Goal: Communication & Community: Share content

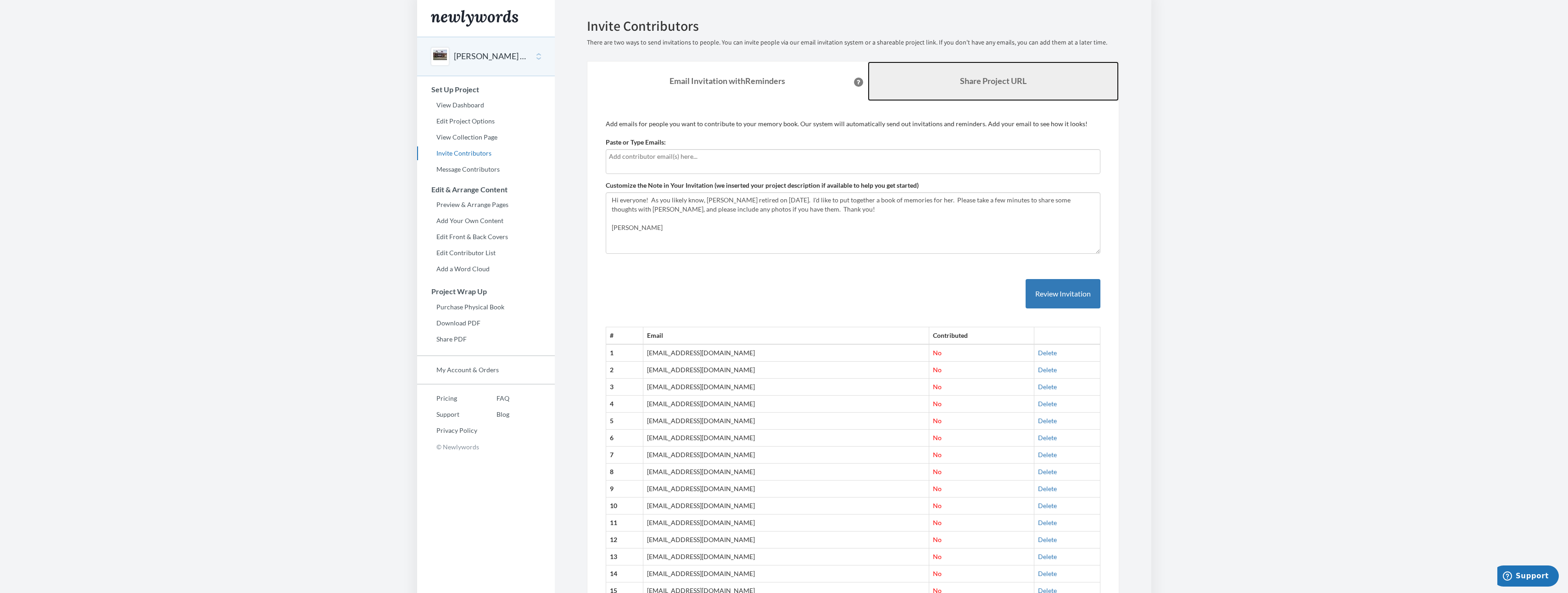
click at [1002, 77] on b "Share Project URL" at bounding box center [993, 81] width 66 height 10
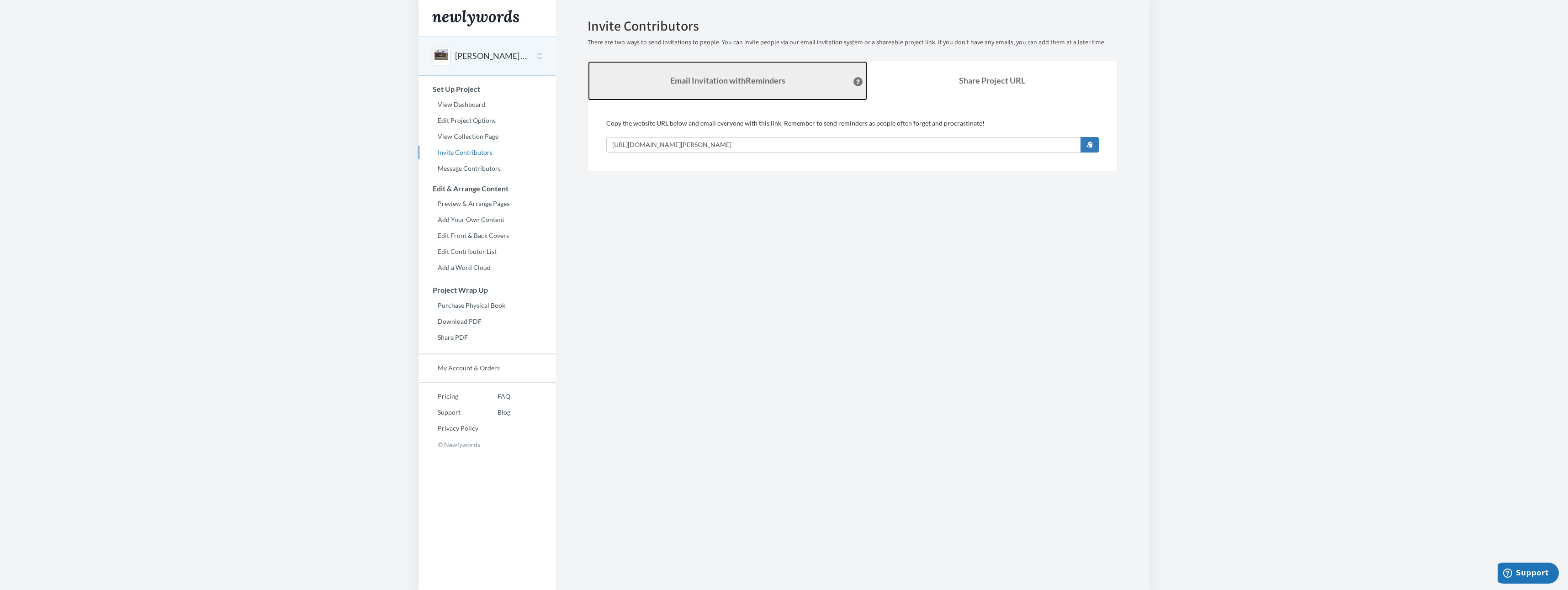
click at [739, 81] on strong "Email Invitation with Reminders" at bounding box center [727, 80] width 115 height 10
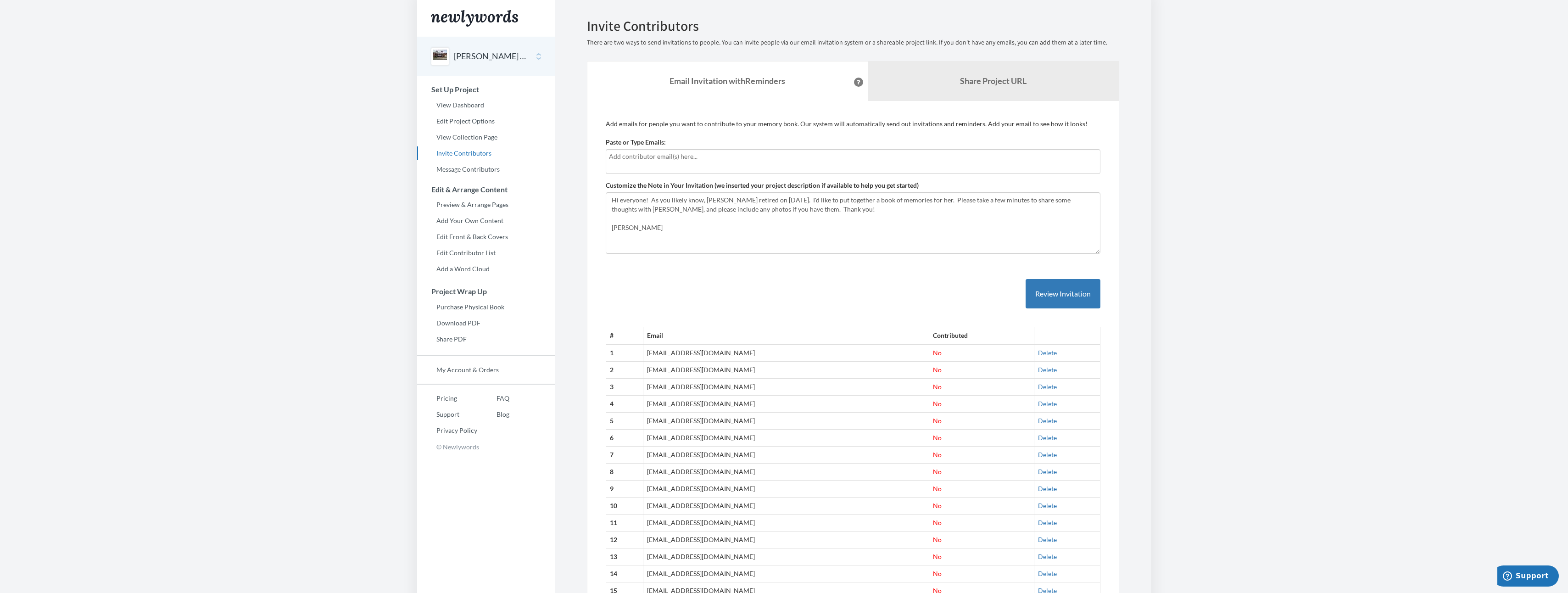
click at [655, 159] on input "text" at bounding box center [852, 157] width 488 height 10
type input "marquis"
click at [510, 53] on button "[PERSON_NAME] Retirement" at bounding box center [491, 56] width 74 height 12
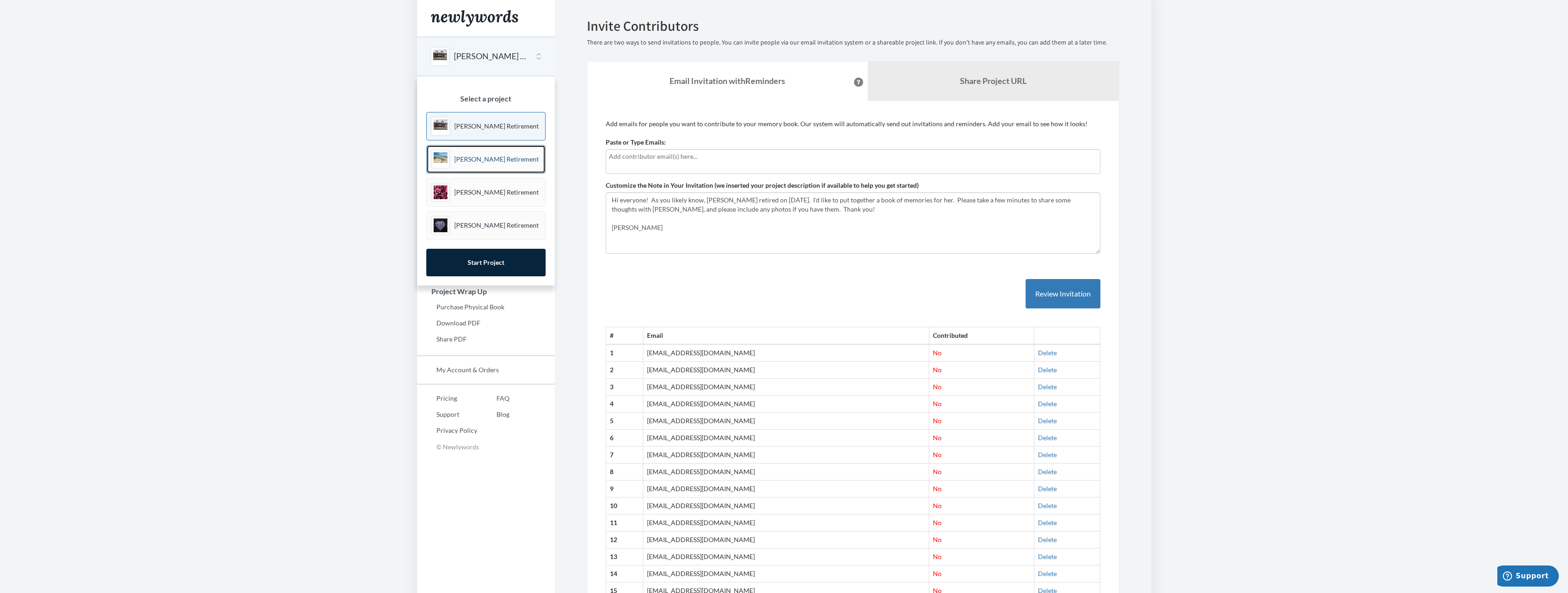
click at [483, 156] on p "[PERSON_NAME] Retirement" at bounding box center [497, 159] width 85 height 9
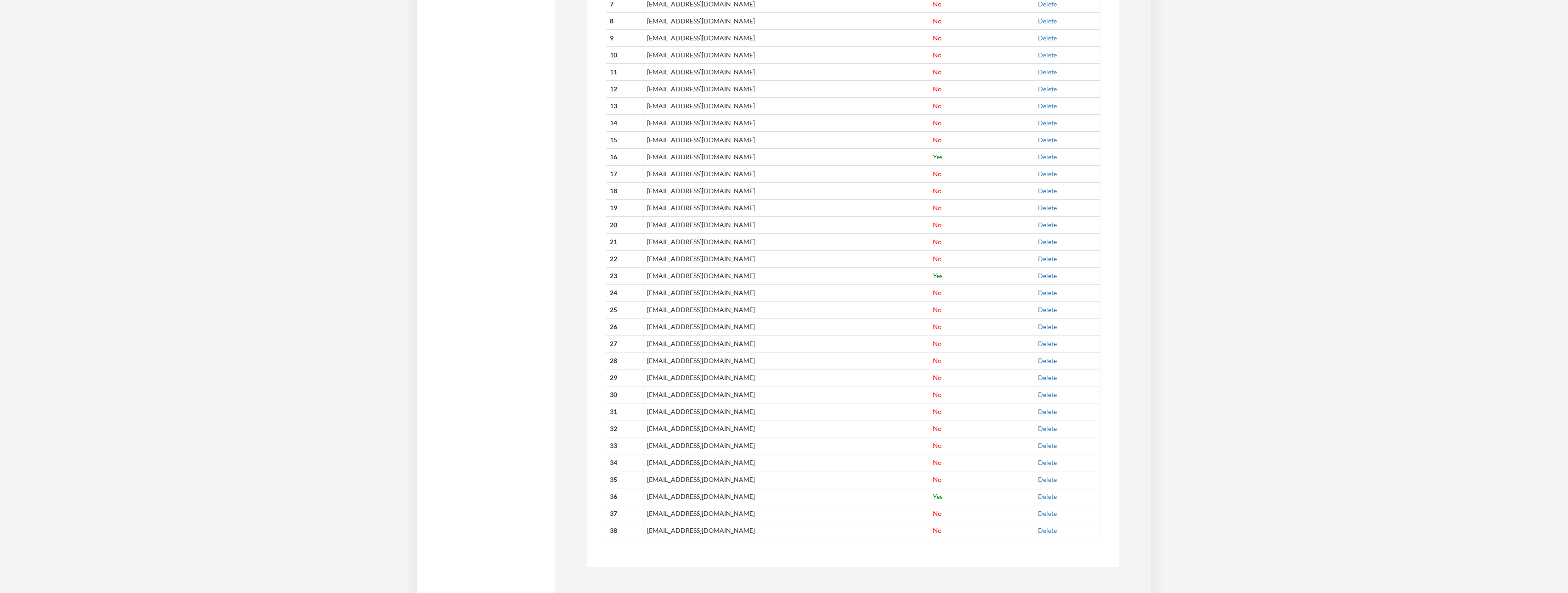
scroll to position [453, 0]
drag, startPoint x: 745, startPoint y: 511, endPoint x: 654, endPoint y: 515, distance: 91.1
click at [654, 515] on td "[EMAIL_ADDRESS][DOMAIN_NAME]" at bounding box center [786, 511] width 285 height 17
copy td "[EMAIL_ADDRESS][DOMAIN_NAME]"
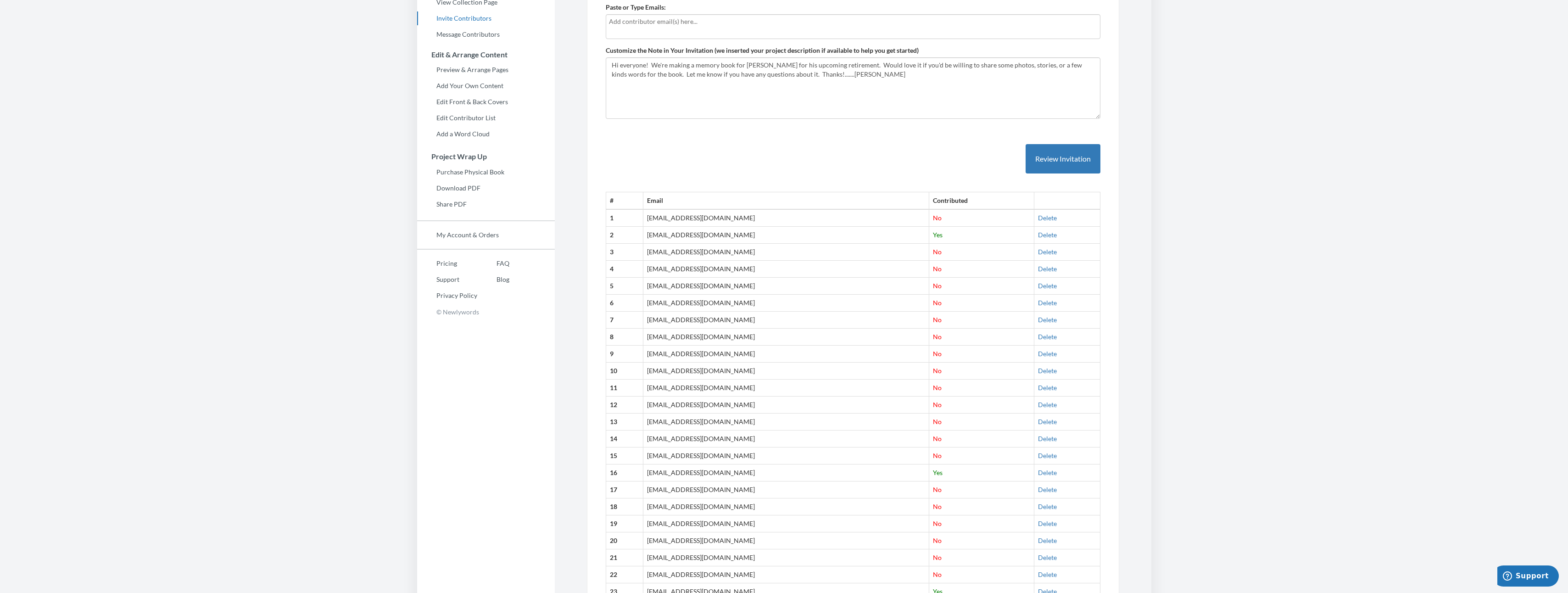
scroll to position [0, 0]
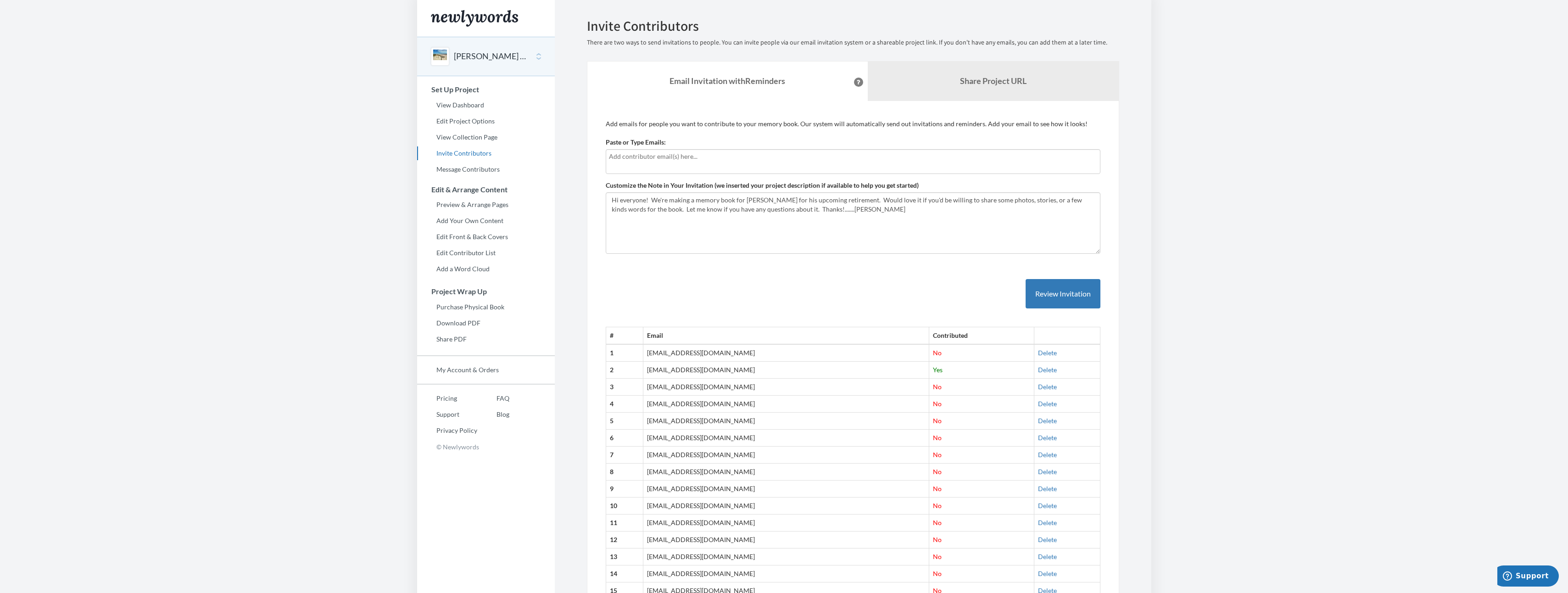
click at [532, 57] on div "[PERSON_NAME] Retirement" at bounding box center [485, 56] width 137 height 40
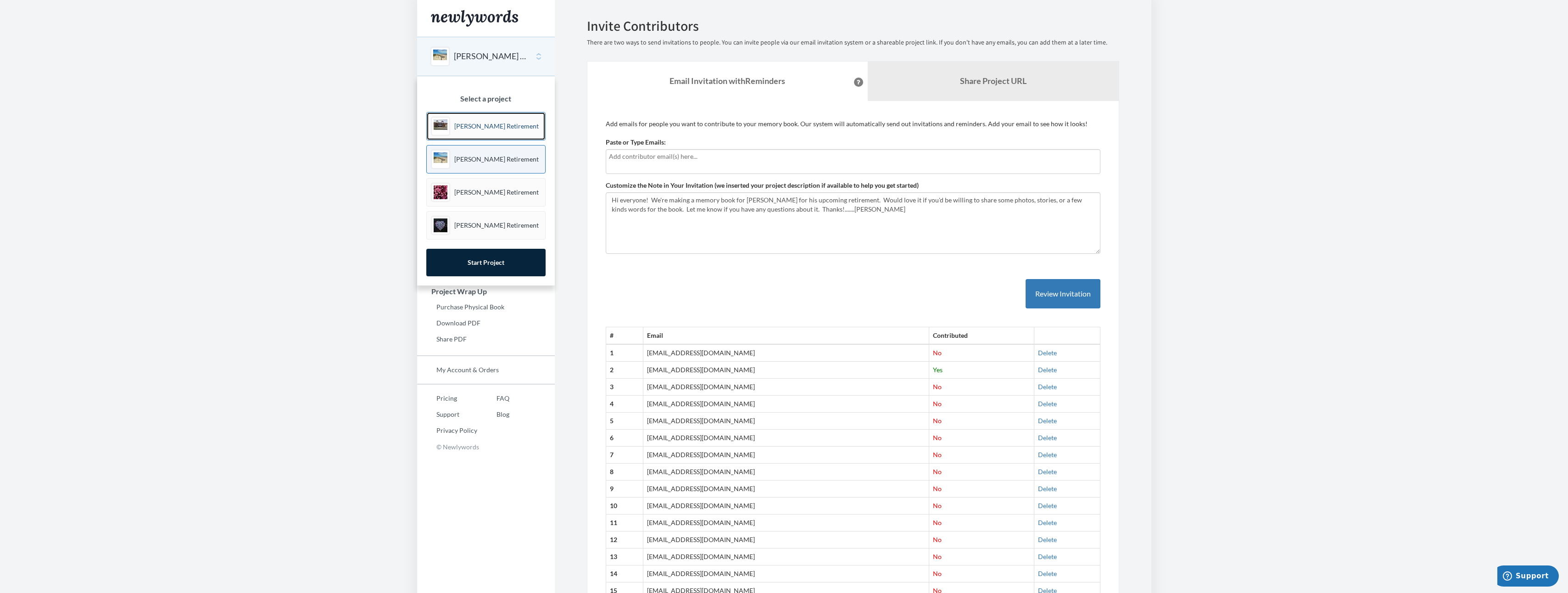
click at [480, 125] on p "[PERSON_NAME] Retirement" at bounding box center [497, 126] width 85 height 9
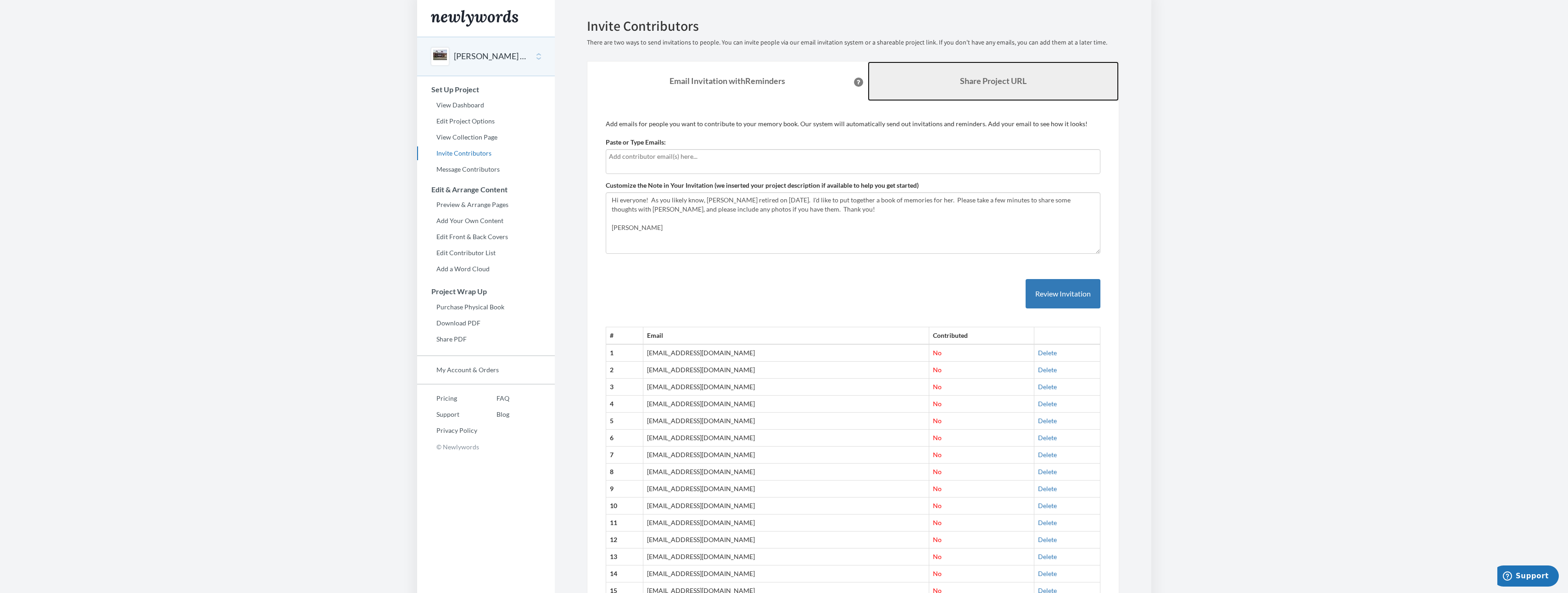
click at [970, 76] on b "Share Project URL" at bounding box center [993, 81] width 66 height 10
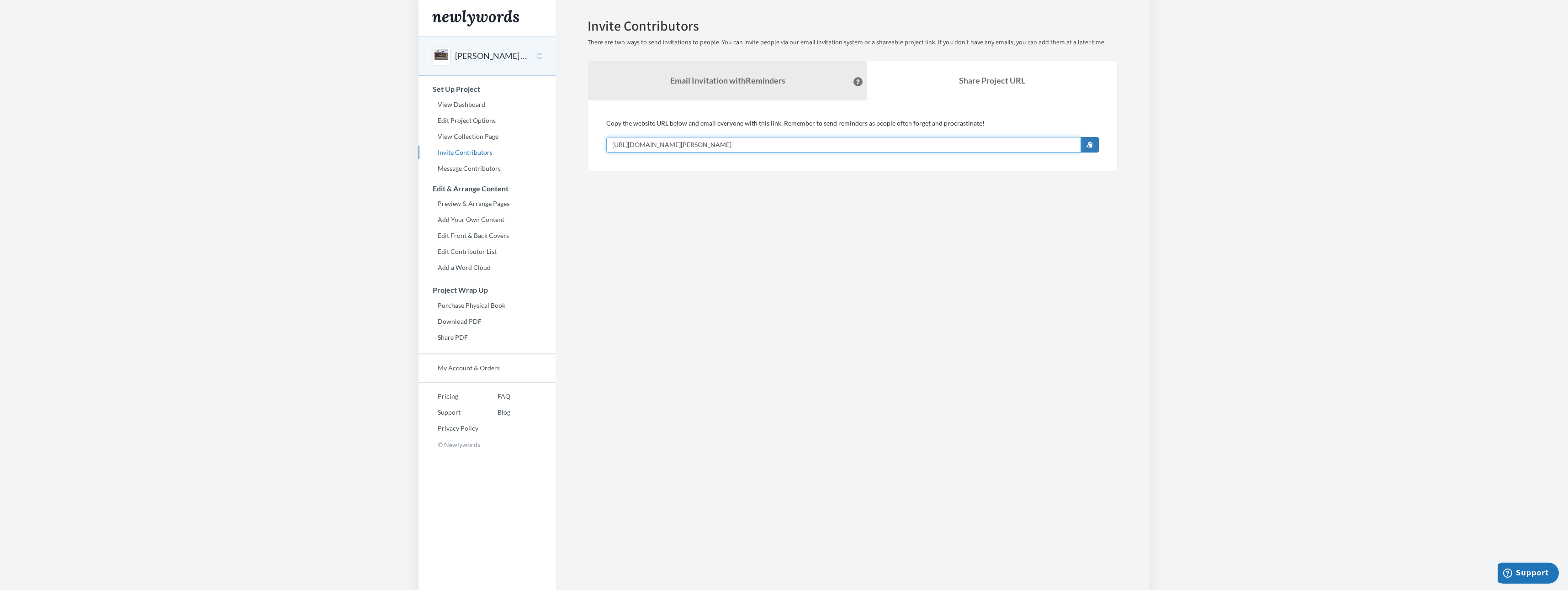
click at [773, 140] on input "https://www.newlywords.com/sue-gardner-retirement" at bounding box center [843, 144] width 475 height 16
